Goal: Browse casually: Explore the website without a specific task or goal

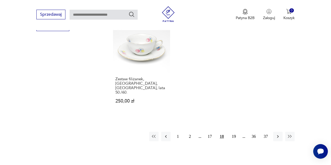
scroll to position [742, 0]
click at [278, 134] on icon "button" at bounding box center [277, 136] width 5 height 5
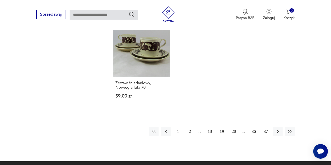
scroll to position [744, 0]
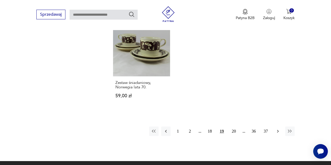
click at [277, 129] on icon "button" at bounding box center [277, 131] width 5 height 5
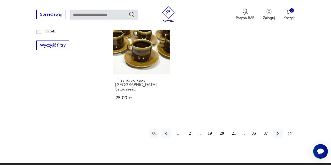
scroll to position [723, 0]
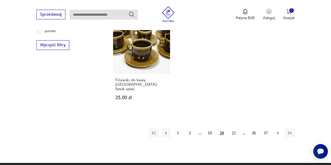
click at [277, 131] on icon "button" at bounding box center [277, 133] width 5 height 5
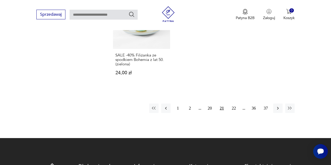
scroll to position [762, 0]
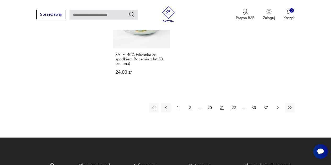
click at [278, 105] on icon "button" at bounding box center [277, 107] width 5 height 5
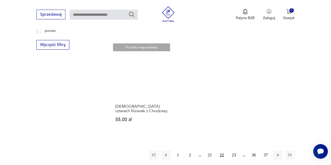
scroll to position [723, 0]
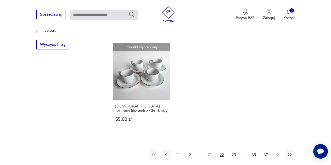
click at [280, 152] on icon "button" at bounding box center [277, 154] width 5 height 5
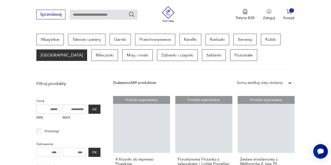
scroll to position [139, 0]
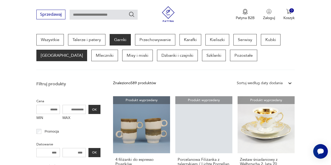
click at [120, 40] on p "Garnki" at bounding box center [120, 40] width 21 height 12
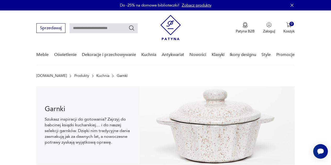
click at [96, 77] on link "Kuchnia" at bounding box center [102, 76] width 13 height 4
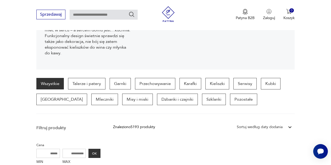
scroll to position [95, 0]
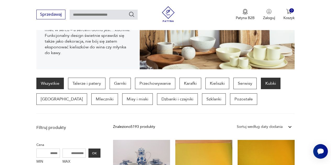
click at [269, 84] on p "Kubki" at bounding box center [271, 84] width 20 height 12
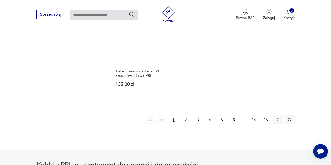
scroll to position [745, 0]
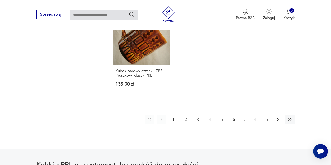
click at [279, 117] on icon "button" at bounding box center [277, 119] width 5 height 5
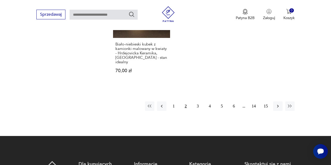
scroll to position [768, 0]
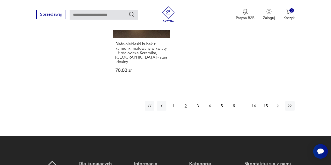
click at [279, 103] on icon "button" at bounding box center [277, 105] width 5 height 5
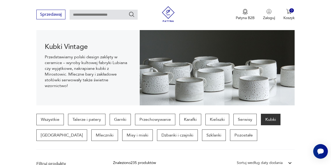
scroll to position [72, 0]
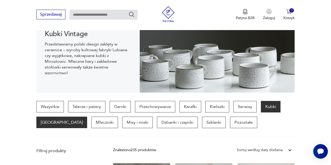
click at [51, 125] on p "[GEOGRAPHIC_DATA]" at bounding box center [61, 123] width 51 height 12
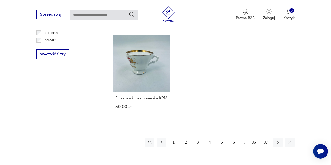
scroll to position [726, 0]
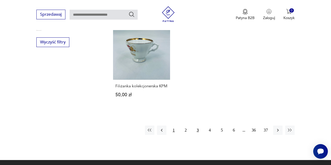
click at [173, 126] on button "1" at bounding box center [173, 130] width 9 height 9
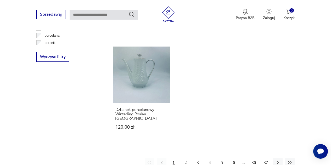
scroll to position [711, 0]
click at [278, 161] on icon "button" at bounding box center [278, 162] width 2 height 3
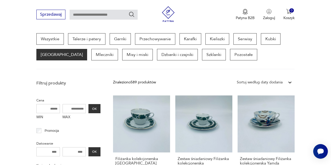
scroll to position [139, 0]
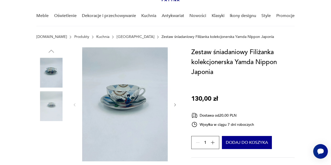
scroll to position [39, 0]
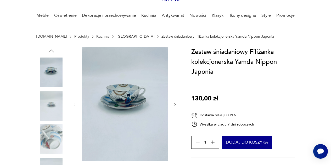
click at [175, 104] on icon "button" at bounding box center [175, 105] width 4 height 4
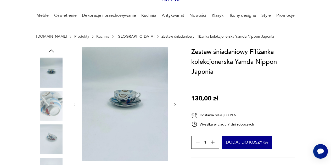
click at [175, 104] on icon "button" at bounding box center [175, 105] width 4 height 4
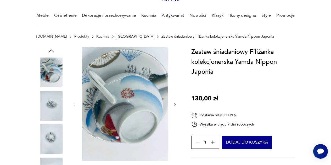
click at [175, 104] on icon "button" at bounding box center [175, 105] width 4 height 4
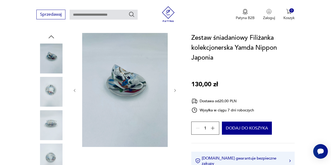
scroll to position [53, 0]
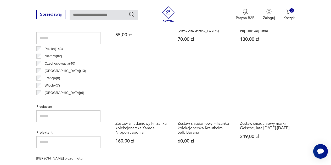
scroll to position [277, 0]
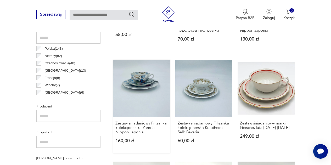
click at [145, 89] on link "Zestaw śniadaniowy Filiżanka kolekcjonerska Yamda Nippon Japonia 160,00 zł" at bounding box center [141, 106] width 57 height 93
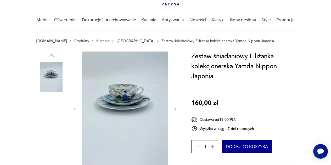
scroll to position [35, 0]
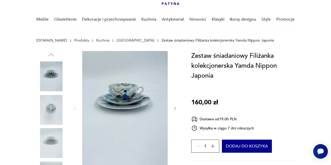
click at [176, 108] on icon "button" at bounding box center [175, 108] width 4 height 4
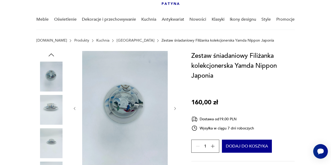
click at [176, 108] on icon "button" at bounding box center [175, 108] width 4 height 4
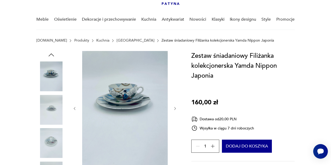
click at [176, 108] on icon "button" at bounding box center [175, 108] width 4 height 4
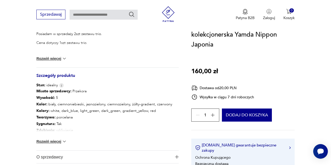
scroll to position [245, 0]
click at [50, 141] on button "Rozwiń więcej" at bounding box center [51, 141] width 30 height 5
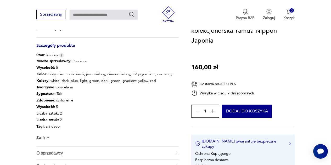
scroll to position [322, 0]
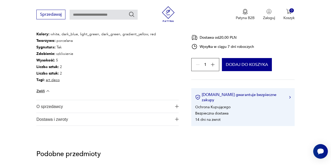
click at [178, 106] on img "button" at bounding box center [177, 107] width 4 height 4
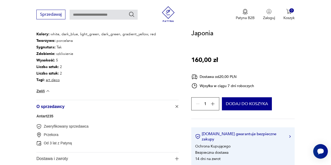
click at [47, 116] on link "Antart235" at bounding box center [44, 116] width 17 height 4
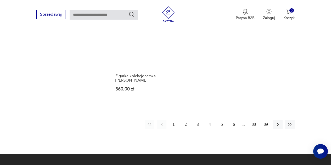
scroll to position [678, 0]
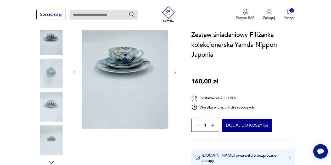
scroll to position [71, 0]
click at [153, 72] on img at bounding box center [125, 72] width 86 height 114
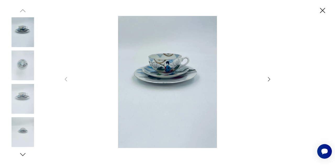
click at [271, 79] on icon "button" at bounding box center [269, 79] width 6 height 6
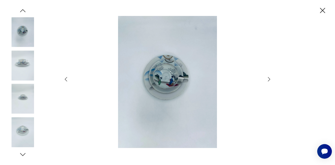
click at [271, 79] on icon "button" at bounding box center [269, 79] width 6 height 6
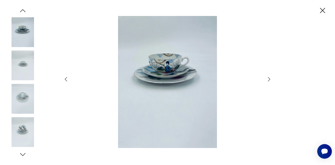
click at [271, 79] on icon "button" at bounding box center [269, 79] width 6 height 6
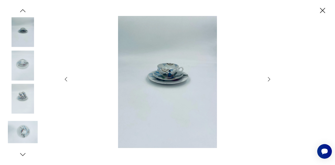
click at [271, 79] on icon "button" at bounding box center [269, 79] width 6 height 6
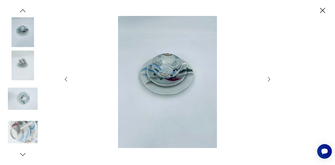
click at [271, 79] on icon "button" at bounding box center [269, 79] width 6 height 6
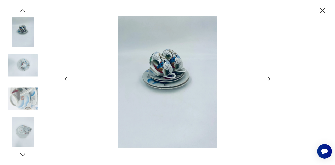
click at [271, 79] on icon "button" at bounding box center [269, 79] width 6 height 6
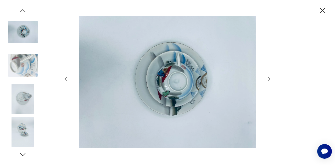
click at [271, 79] on icon "button" at bounding box center [269, 79] width 6 height 6
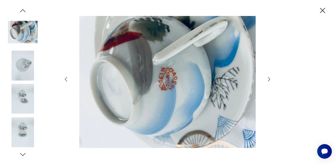
click at [271, 79] on icon "button" at bounding box center [269, 79] width 6 height 6
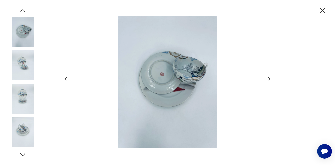
click at [271, 79] on icon "button" at bounding box center [269, 79] width 6 height 6
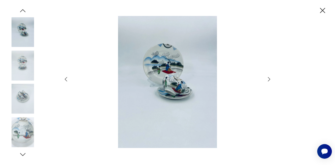
click at [321, 11] on icon "button" at bounding box center [322, 10] width 9 height 9
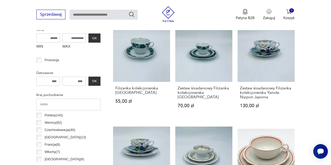
scroll to position [210, 0]
click at [273, 63] on link "Zestaw śniadaniowy Filiżanka kolekcjonerska Yamda Nippon Japonia 130,00 zł" at bounding box center [266, 71] width 57 height 93
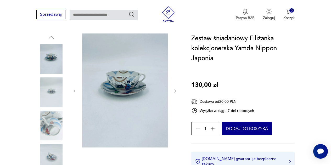
scroll to position [53, 0]
click at [213, 128] on icon "button" at bounding box center [212, 128] width 5 height 5
